Goal: Navigation & Orientation: Find specific page/section

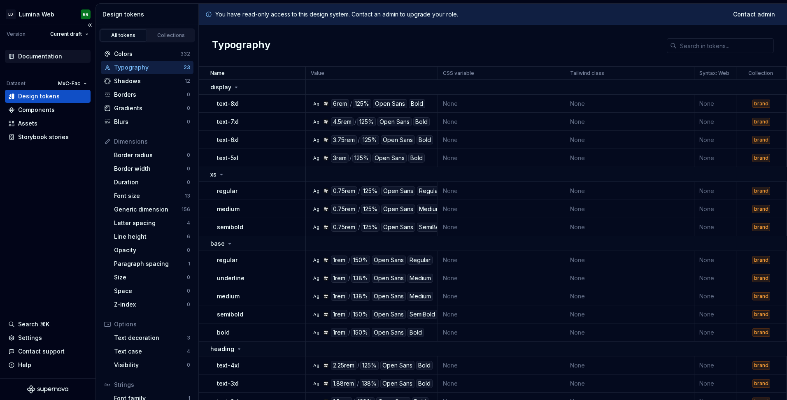
click at [48, 55] on div "Documentation" at bounding box center [40, 56] width 44 height 8
